Goal: Task Accomplishment & Management: Manage account settings

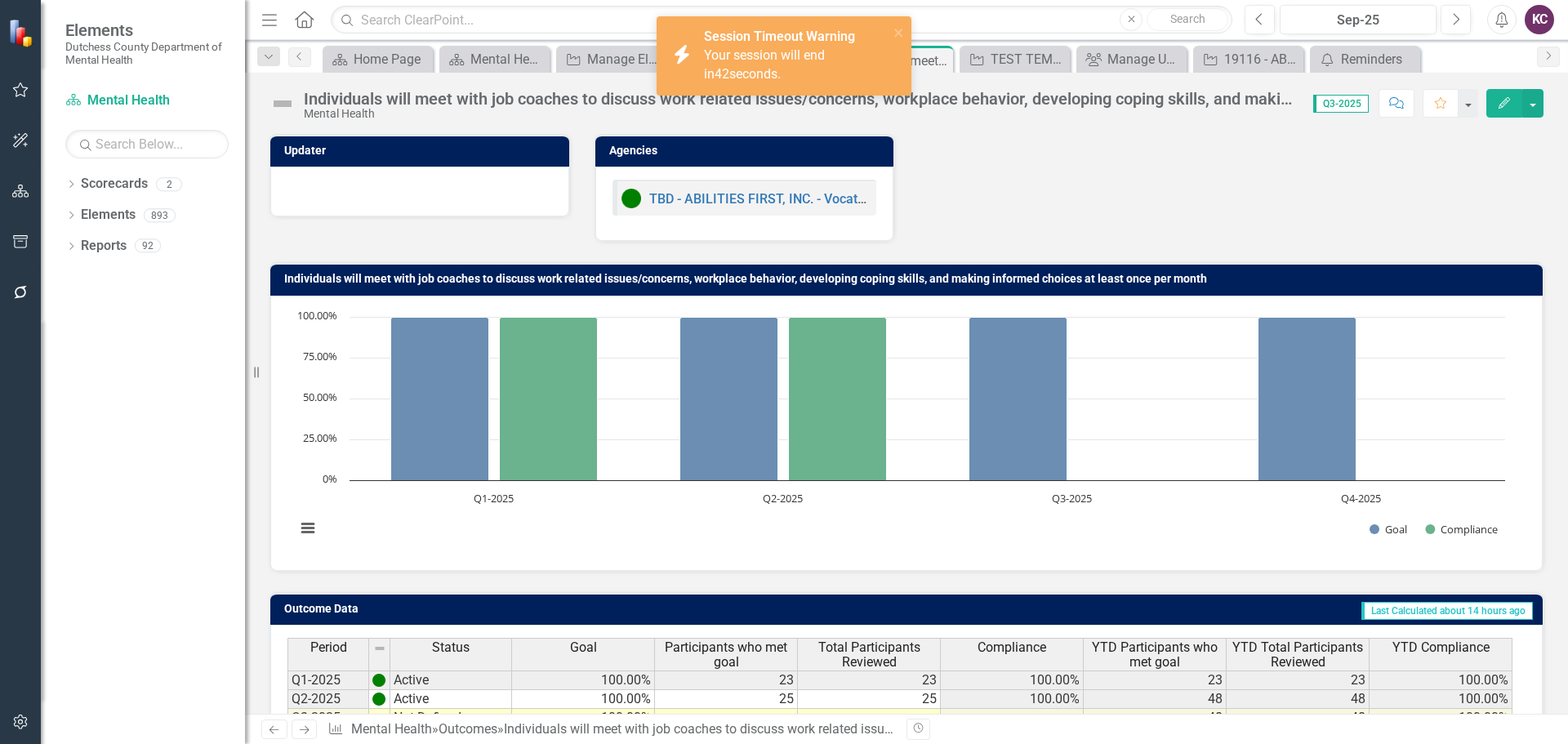
click at [1292, 193] on div "Updater Agencies TBD - ABILITIES FIRST, INC. - Vocational Services FKA 16278" at bounding box center [906, 177] width 1298 height 128
click at [901, 29] on icon "close" at bounding box center [898, 33] width 8 height 8
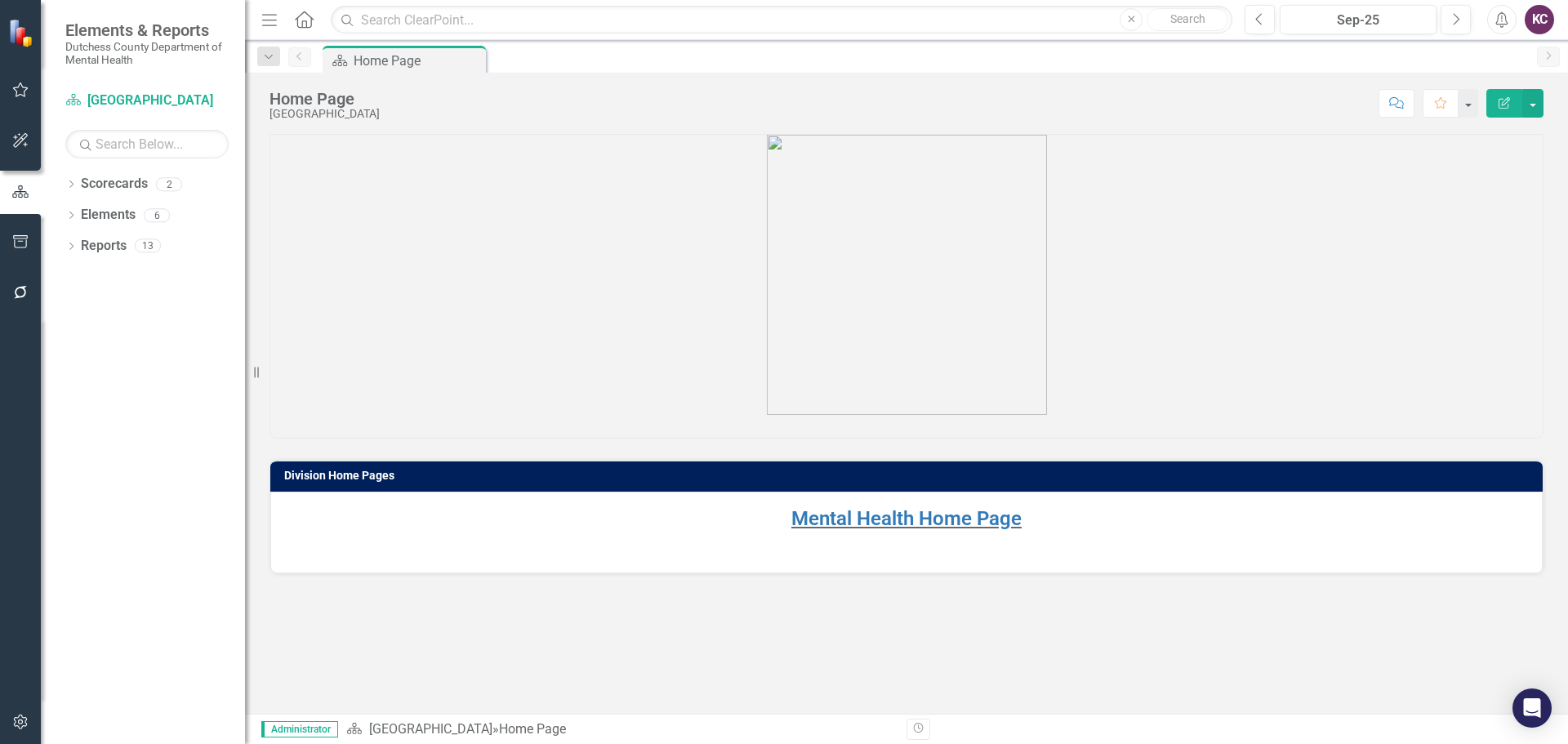
click at [1533, 26] on div "KC" at bounding box center [1539, 19] width 29 height 29
click at [1475, 231] on link "Logout Log Out" at bounding box center [1489, 236] width 129 height 30
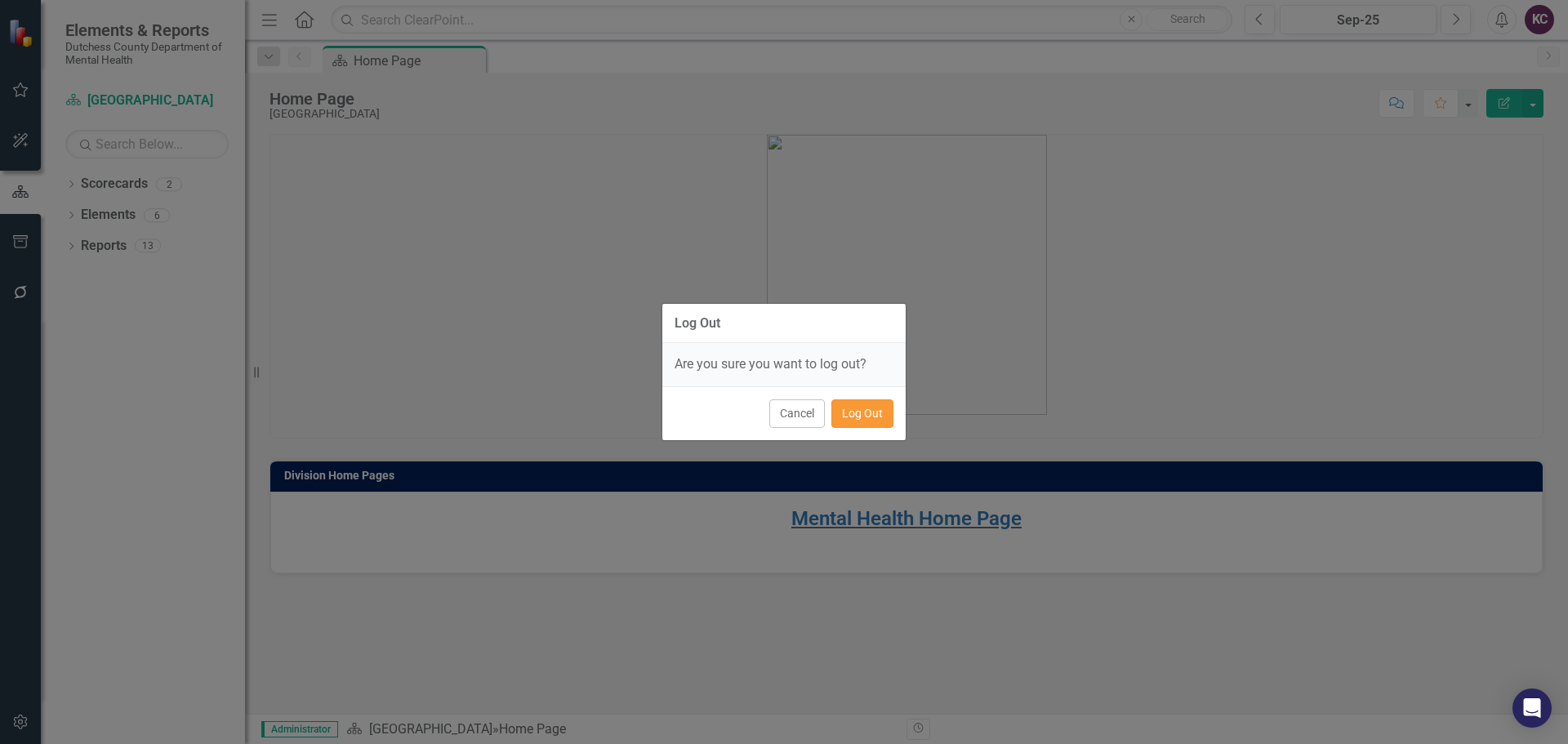
click at [869, 412] on button "Log Out" at bounding box center [862, 414] width 62 height 29
